Goal: Find specific page/section: Find specific page/section

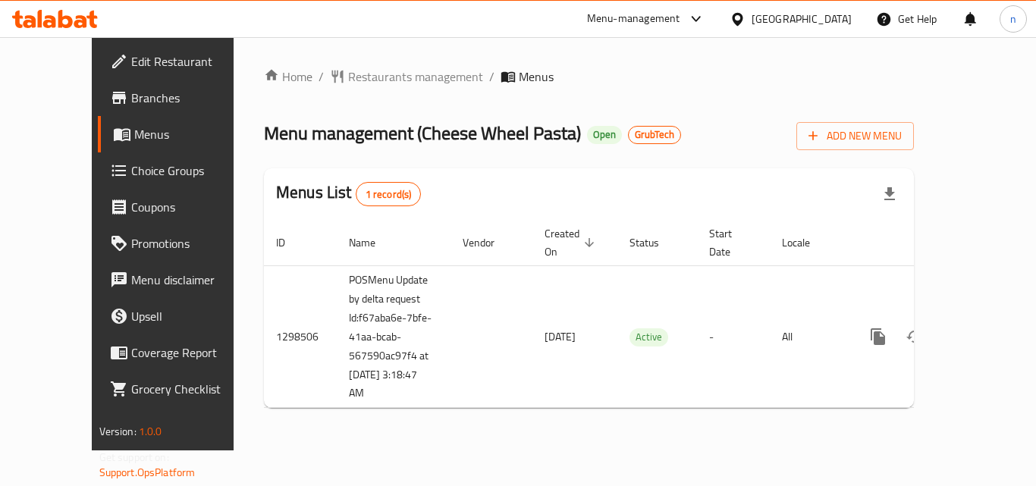
click at [454, 409] on div "Home / Restaurants management / Menus Menu management ( Cheese Wheel Pasta ) Op…" at bounding box center [589, 243] width 710 height 413
click at [131, 101] on span "Branches" at bounding box center [191, 98] width 121 height 18
click at [357, 80] on span "Restaurants management" at bounding box center [415, 76] width 135 height 18
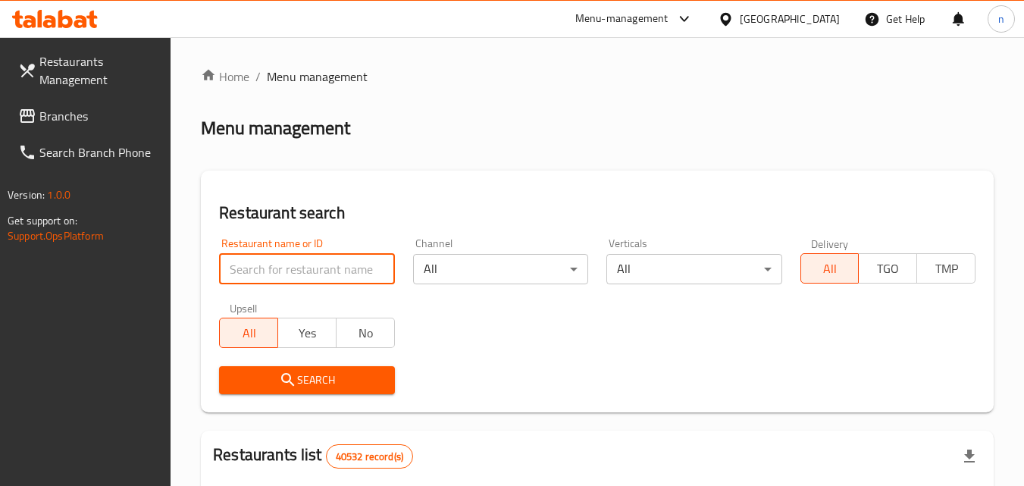
click at [301, 271] on input "search" at bounding box center [306, 269] width 175 height 30
paste input "700938"
type input "700938"
click button "Search" at bounding box center [306, 380] width 175 height 28
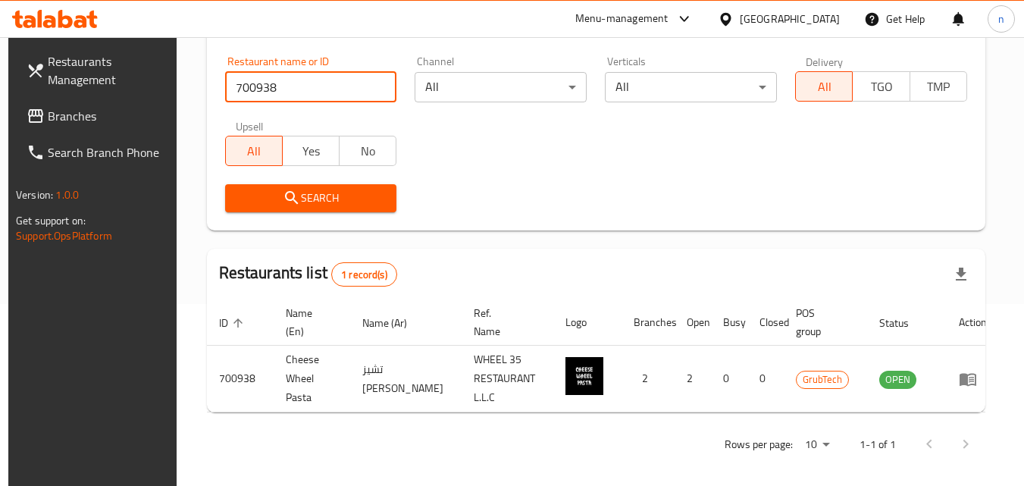
scroll to position [190, 0]
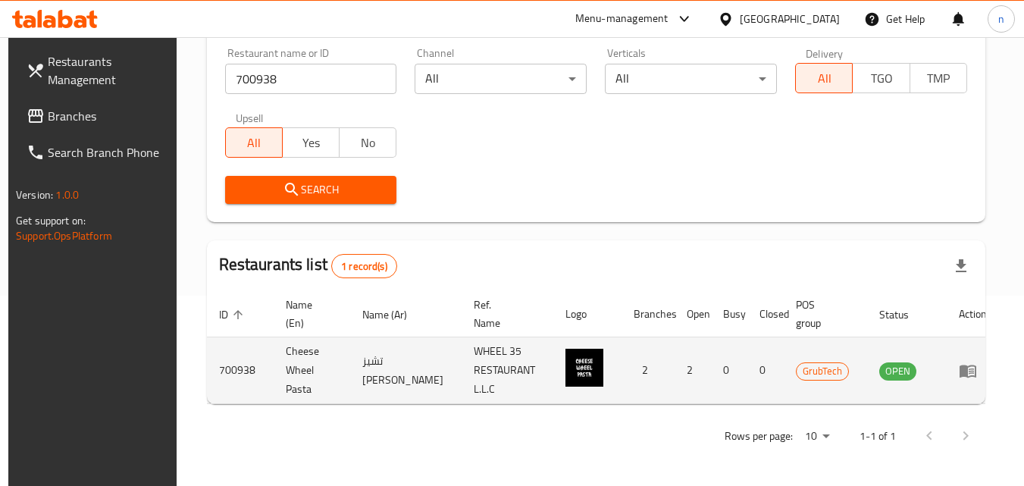
click at [970, 377] on icon "enhanced table" at bounding box center [968, 371] width 17 height 13
